Goal: Find specific page/section: Find specific page/section

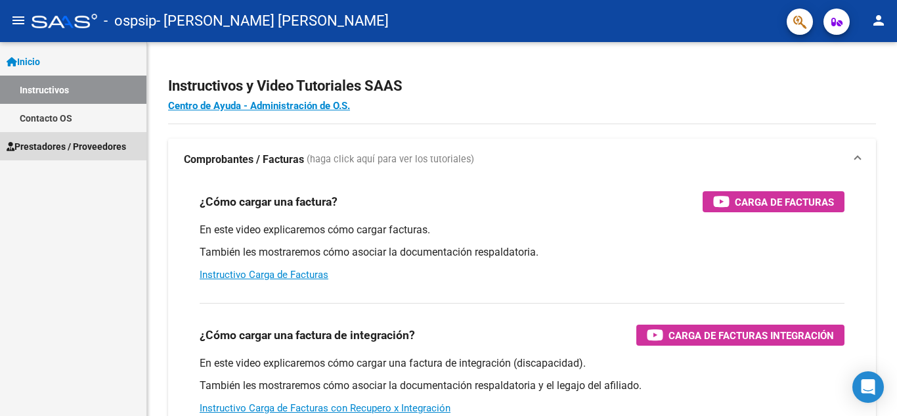
click at [67, 140] on span "Prestadores / Proveedores" at bounding box center [66, 146] width 119 height 14
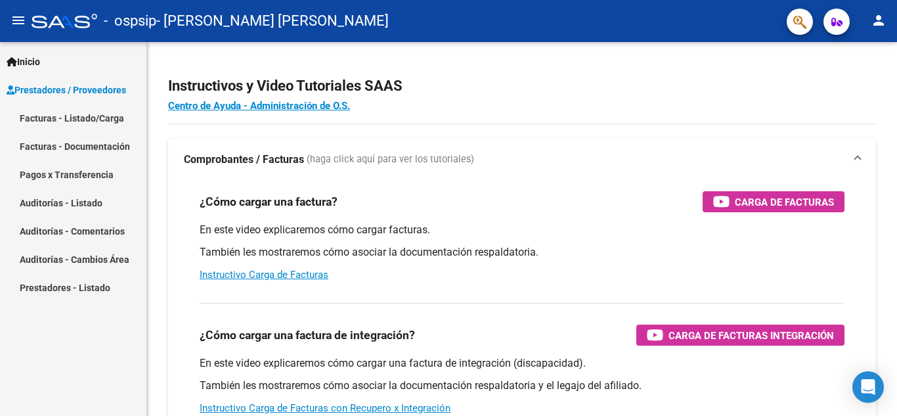
click at [91, 170] on link "Pagos x Transferencia" at bounding box center [73, 174] width 146 height 28
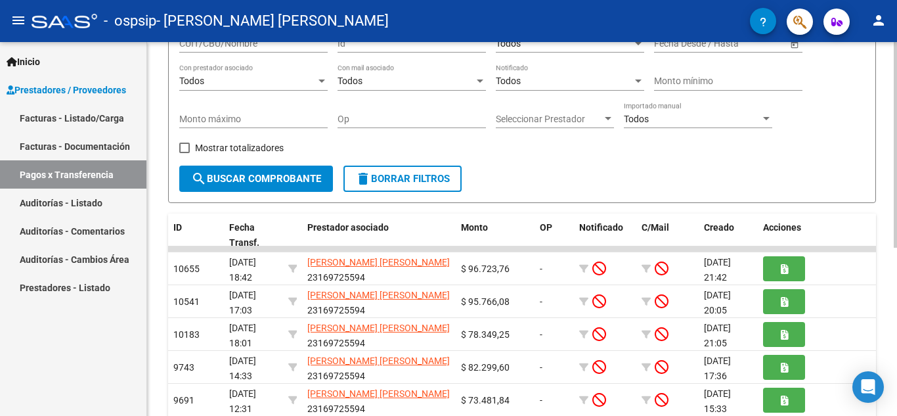
scroll to position [133, 0]
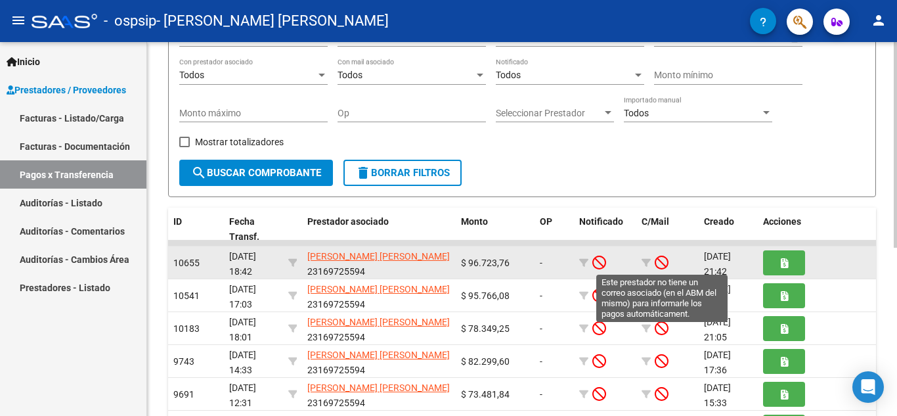
click at [655, 259] on icon at bounding box center [662, 262] width 14 height 14
click at [662, 264] on icon at bounding box center [662, 262] width 14 height 14
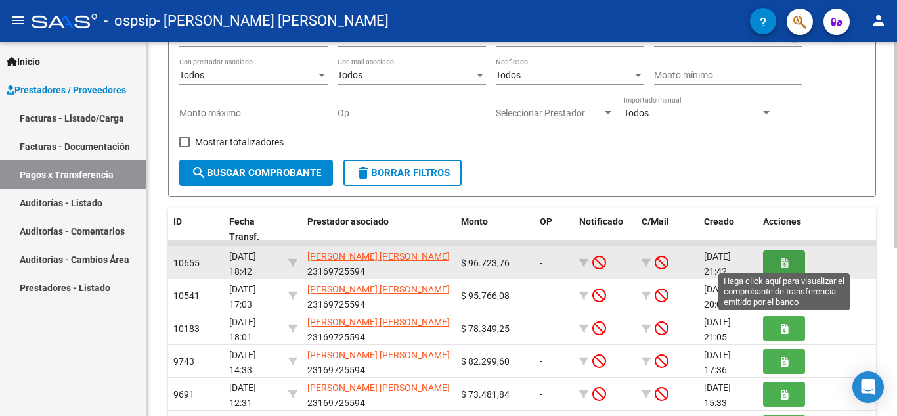
click at [789, 266] on button "button" at bounding box center [784, 262] width 42 height 24
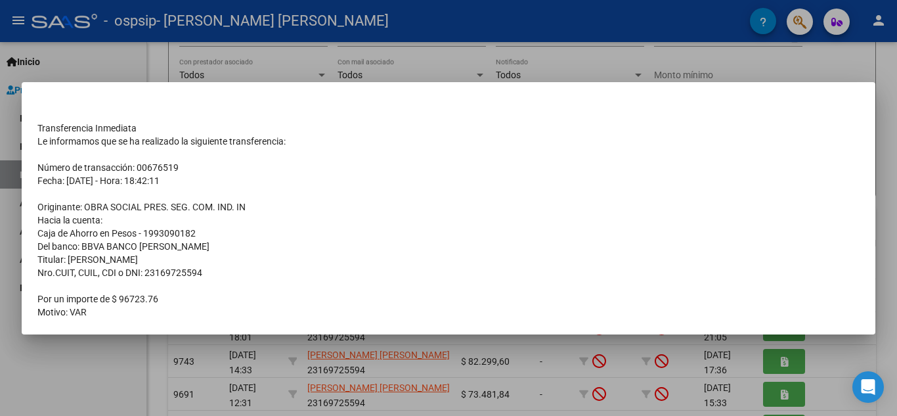
click at [765, 68] on div at bounding box center [448, 208] width 897 height 416
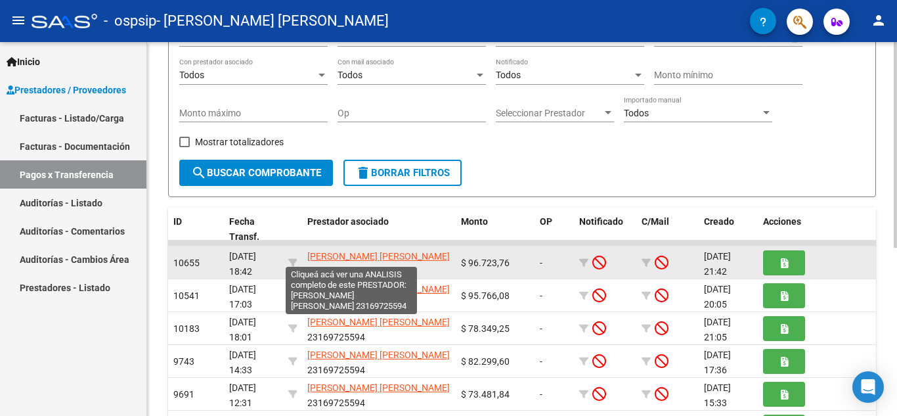
click at [326, 252] on span "[PERSON_NAME] [PERSON_NAME]" at bounding box center [378, 256] width 142 height 11
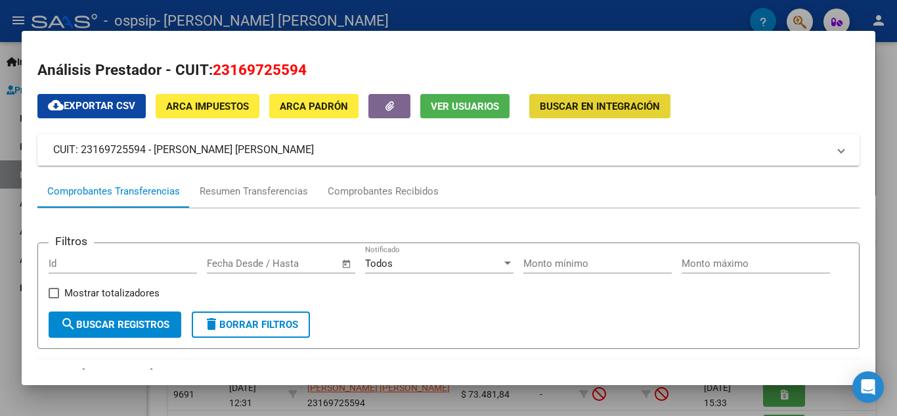
click at [624, 104] on span "Buscar en Integración" at bounding box center [600, 106] width 120 height 12
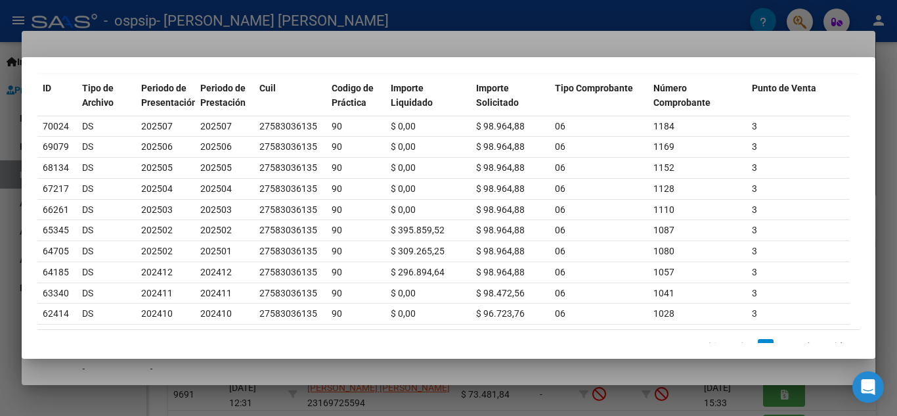
scroll to position [143, 0]
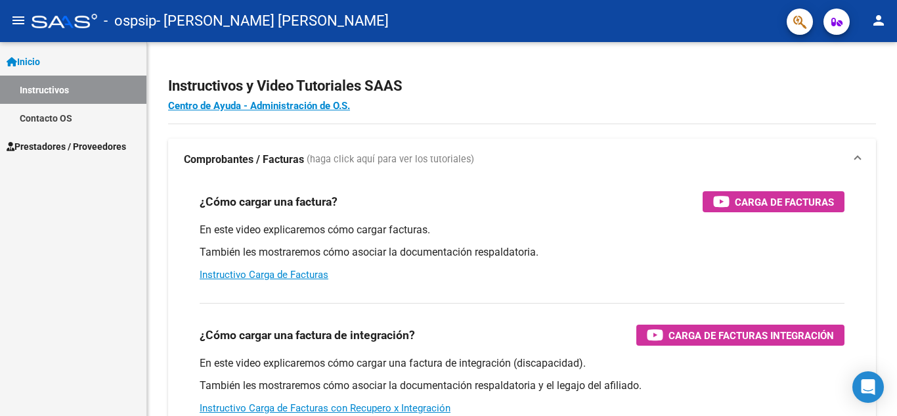
click at [109, 144] on span "Prestadores / Proveedores" at bounding box center [66, 146] width 119 height 14
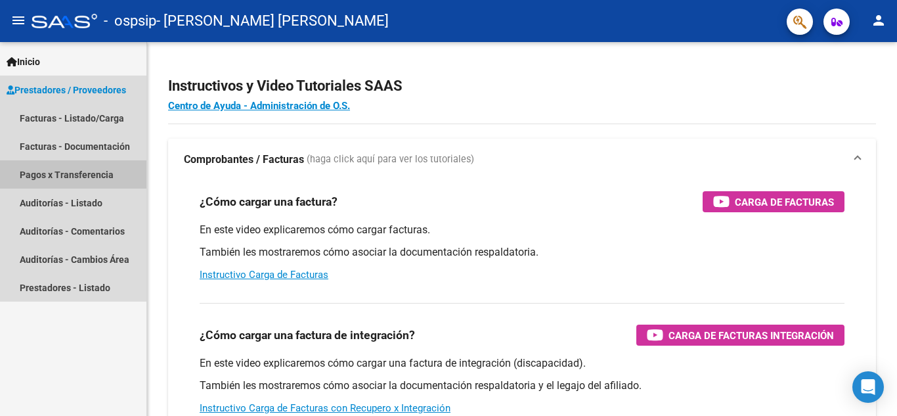
click at [87, 174] on link "Pagos x Transferencia" at bounding box center [73, 174] width 146 height 28
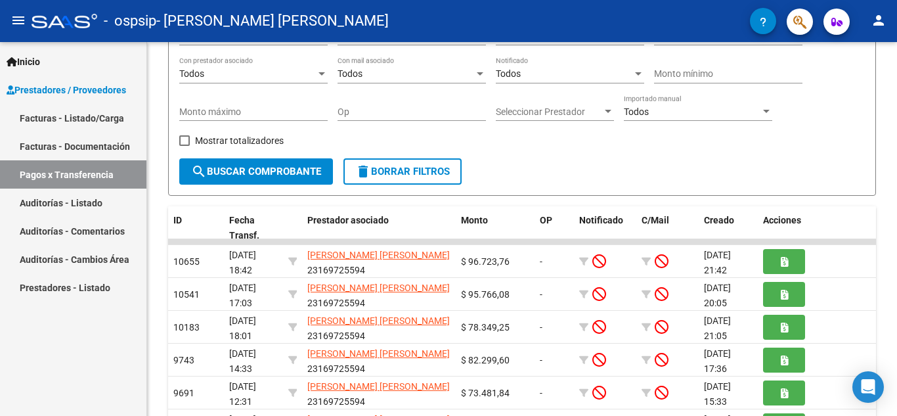
scroll to position [146, 0]
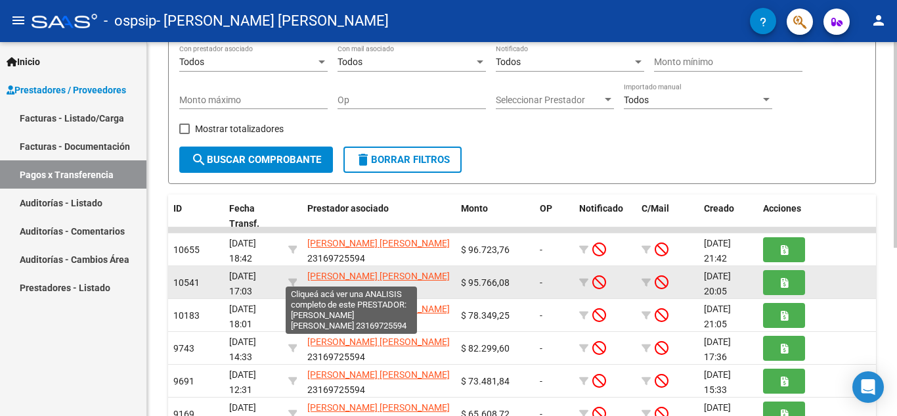
click at [374, 277] on span "[PERSON_NAME] [PERSON_NAME]" at bounding box center [378, 276] width 142 height 11
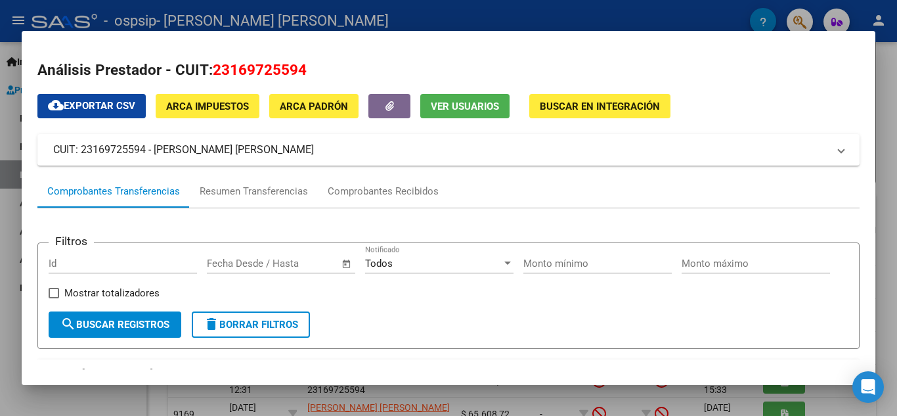
click at [472, 108] on span "Ver Usuarios" at bounding box center [465, 106] width 68 height 12
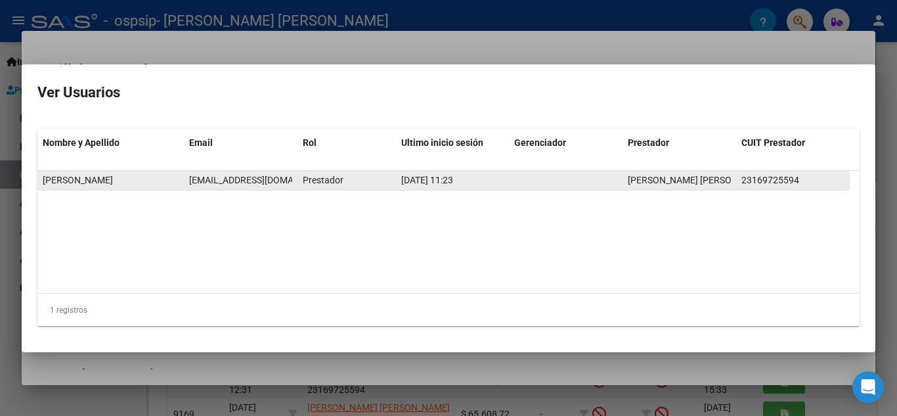
click at [295, 180] on datatable-body-cell "mariamartao@yahoo.com.ar" at bounding box center [241, 180] width 114 height 19
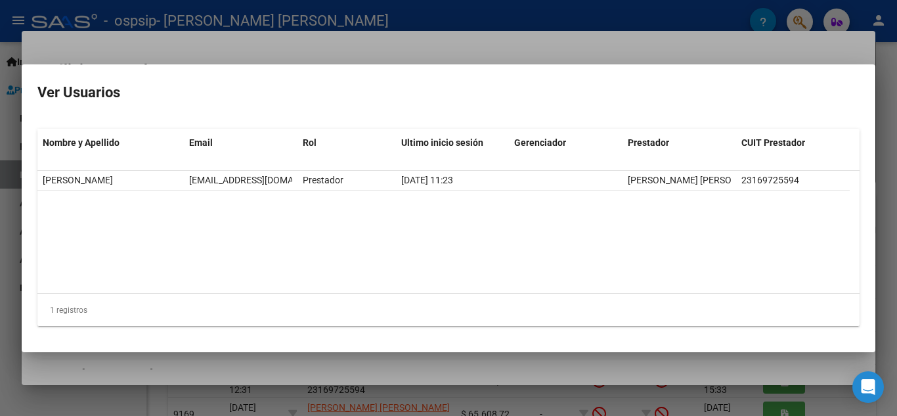
click at [446, 68] on mat-dialog-container "Ver Usuarios Nombre y Apellido Email Rol Ultimo inicio sesión Gerenciador Prest…" at bounding box center [449, 208] width 854 height 288
click at [896, 282] on div at bounding box center [448, 208] width 897 height 416
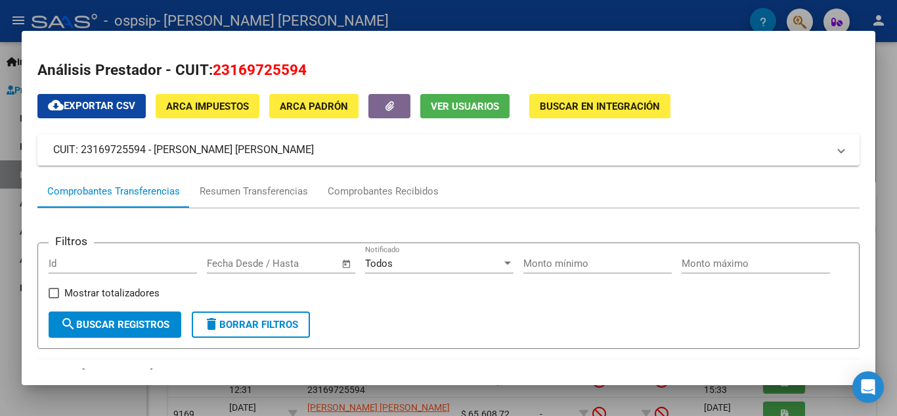
click at [805, 251] on form "Filtros Id Fecha inicio – Fecha fin Fecha Desde / Hasta Todos Notificado Monto …" at bounding box center [448, 295] width 822 height 107
click at [618, 9] on div at bounding box center [448, 208] width 897 height 416
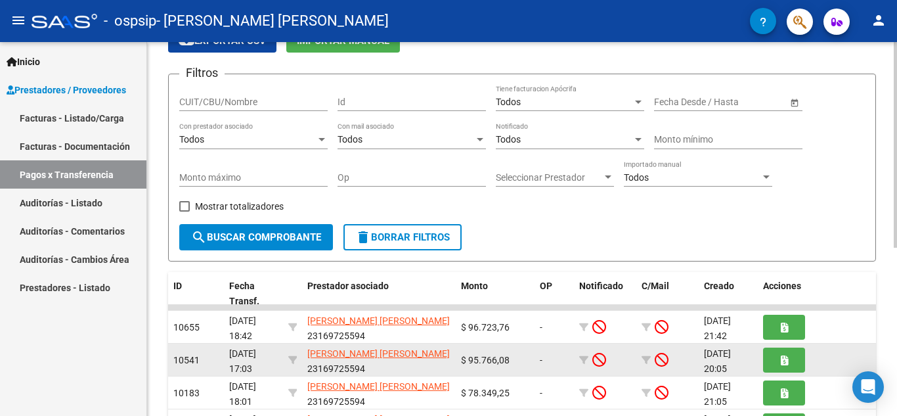
scroll to position [65, 0]
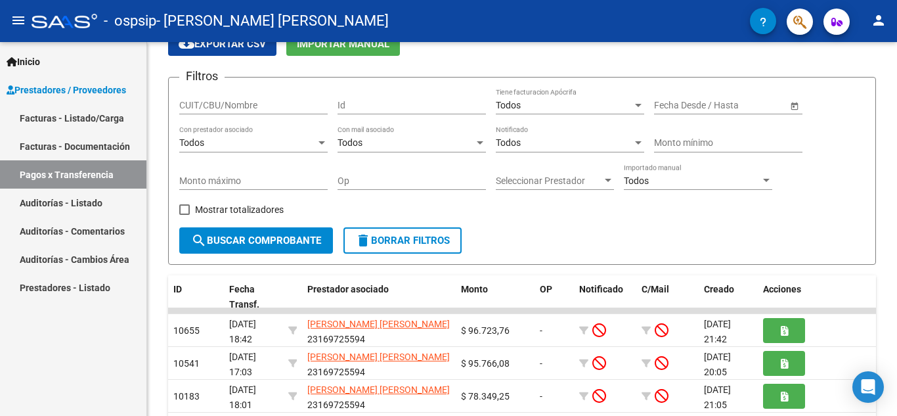
click at [84, 227] on link "Auditorías - Comentarios" at bounding box center [73, 231] width 146 height 28
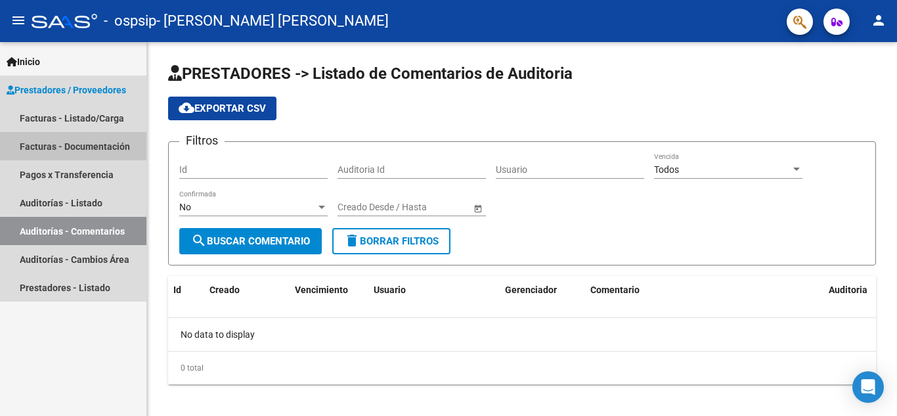
click at [91, 142] on link "Facturas - Documentación" at bounding box center [73, 146] width 146 height 28
